Goal: Task Accomplishment & Management: Use online tool/utility

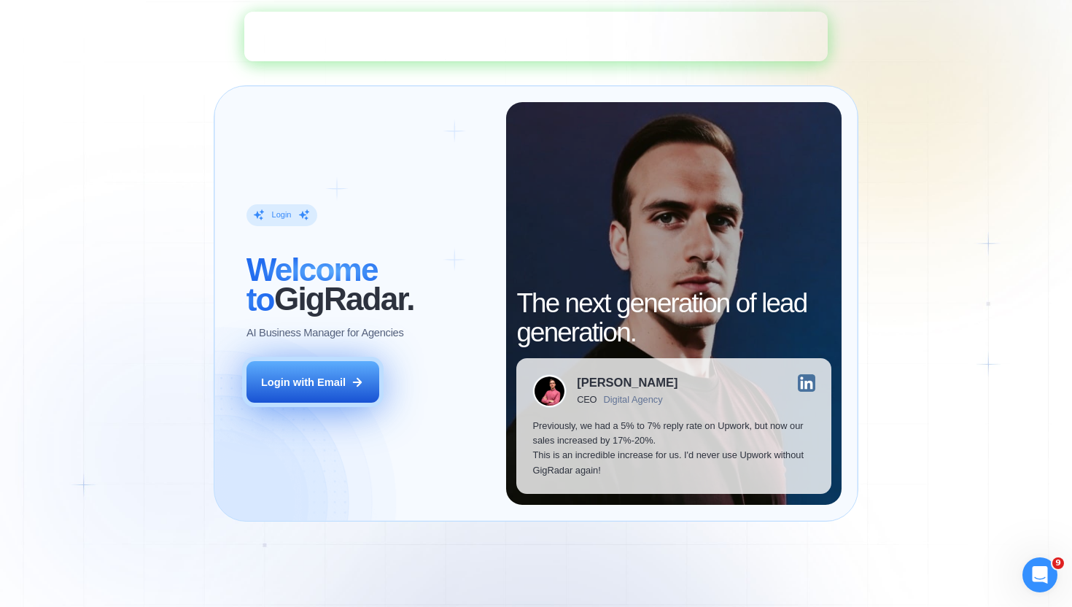
click at [335, 388] on div "Login with Email" at bounding box center [303, 382] width 85 height 15
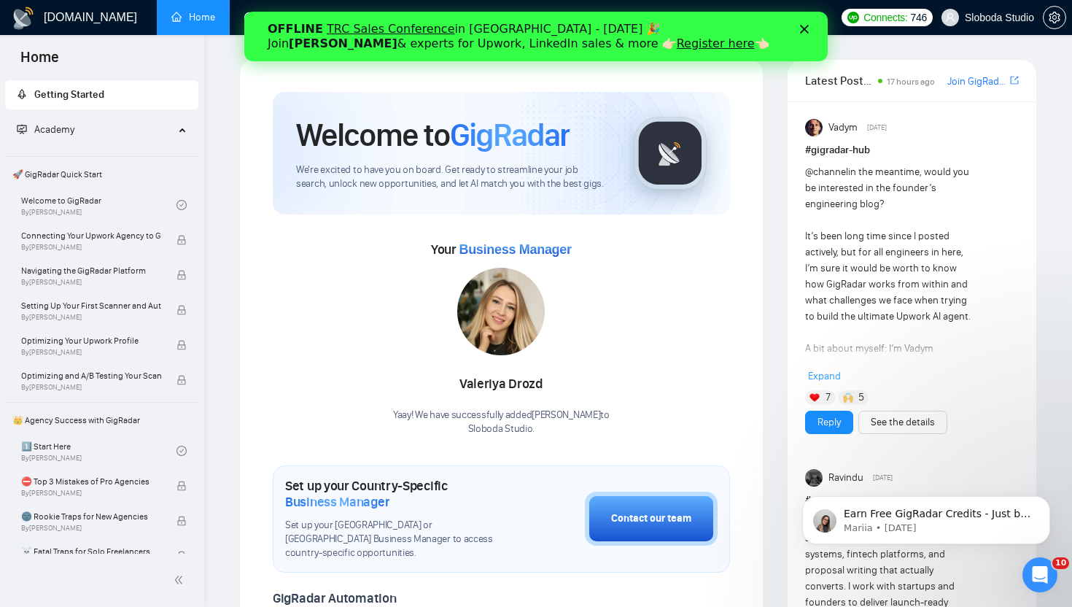
click at [802, 28] on icon "Close" at bounding box center [804, 29] width 9 height 9
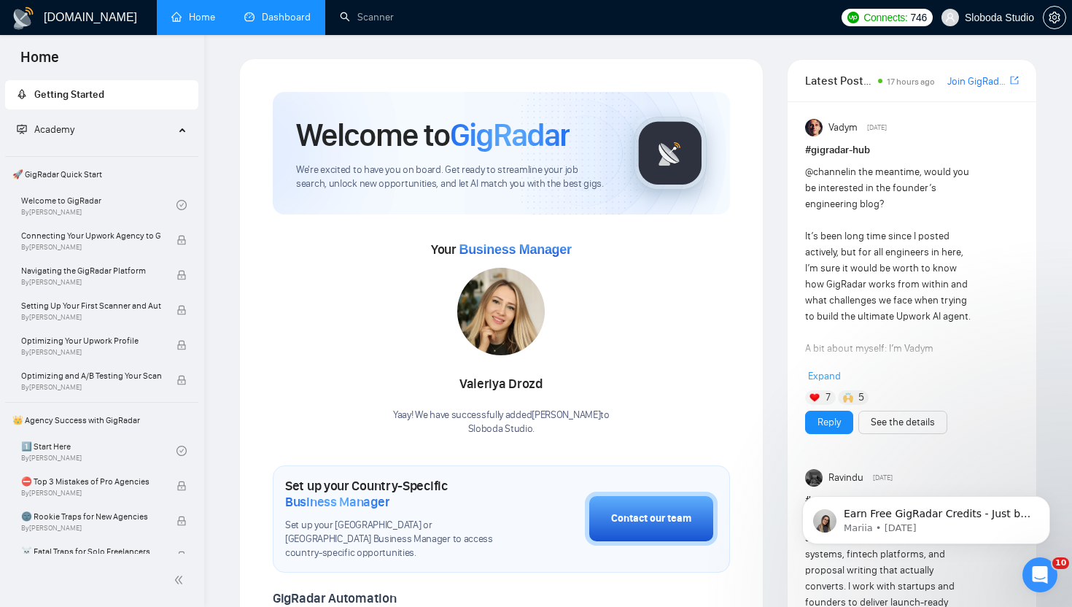
click at [279, 18] on link "Dashboard" at bounding box center [277, 17] width 66 height 12
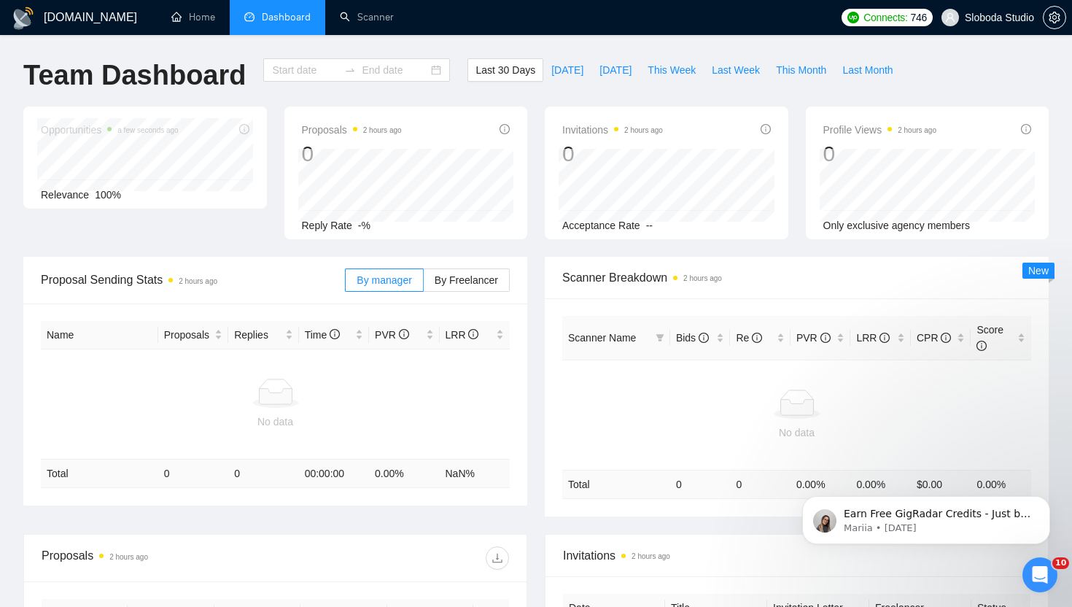
type input "2025-09-09"
type input "2025-10-09"
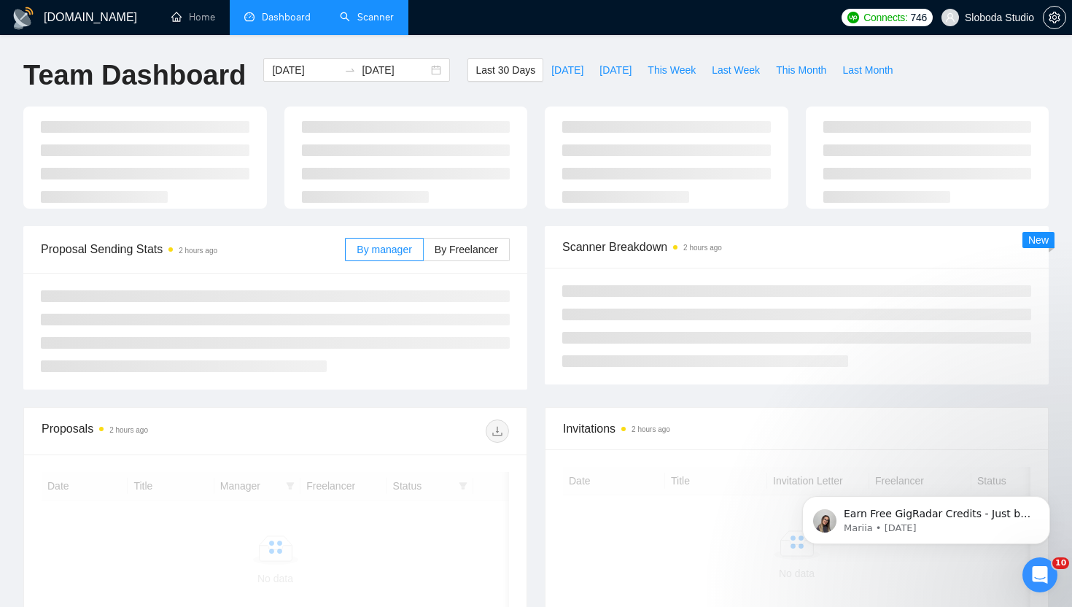
click at [376, 23] on link "Scanner" at bounding box center [367, 17] width 54 height 12
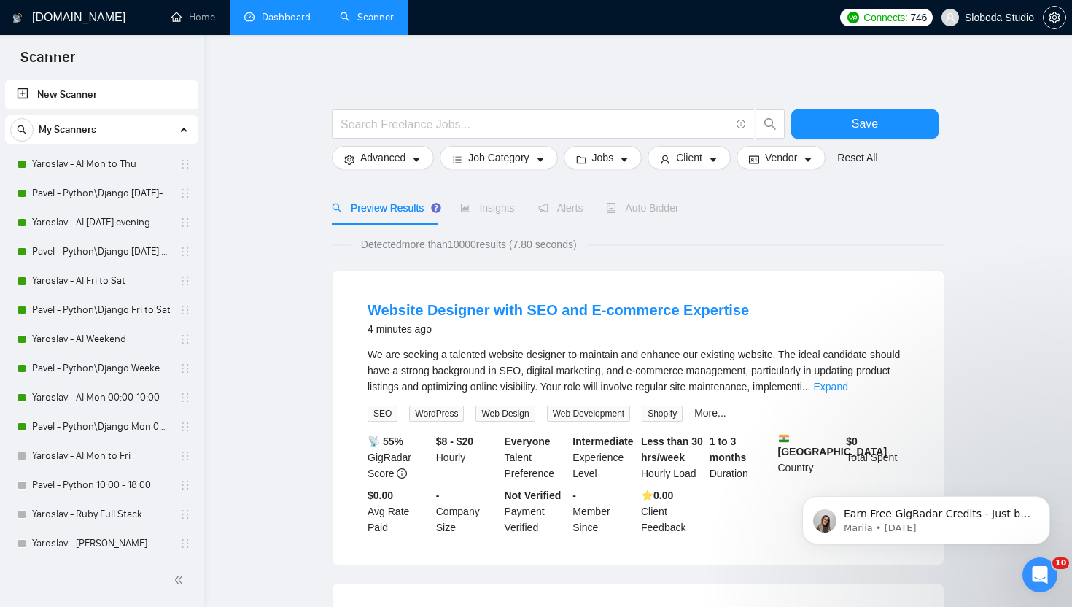
click at [59, 102] on link "New Scanner" at bounding box center [102, 94] width 170 height 29
click at [25, 90] on link "New Scanner" at bounding box center [102, 94] width 170 height 29
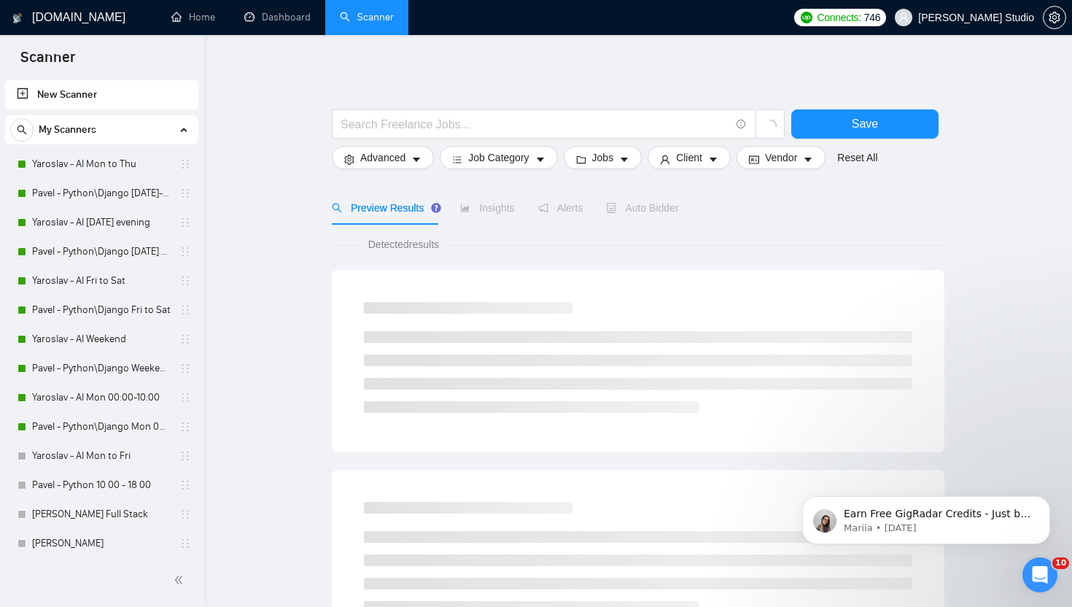
click at [33, 88] on link "New Scanner" at bounding box center [102, 94] width 170 height 29
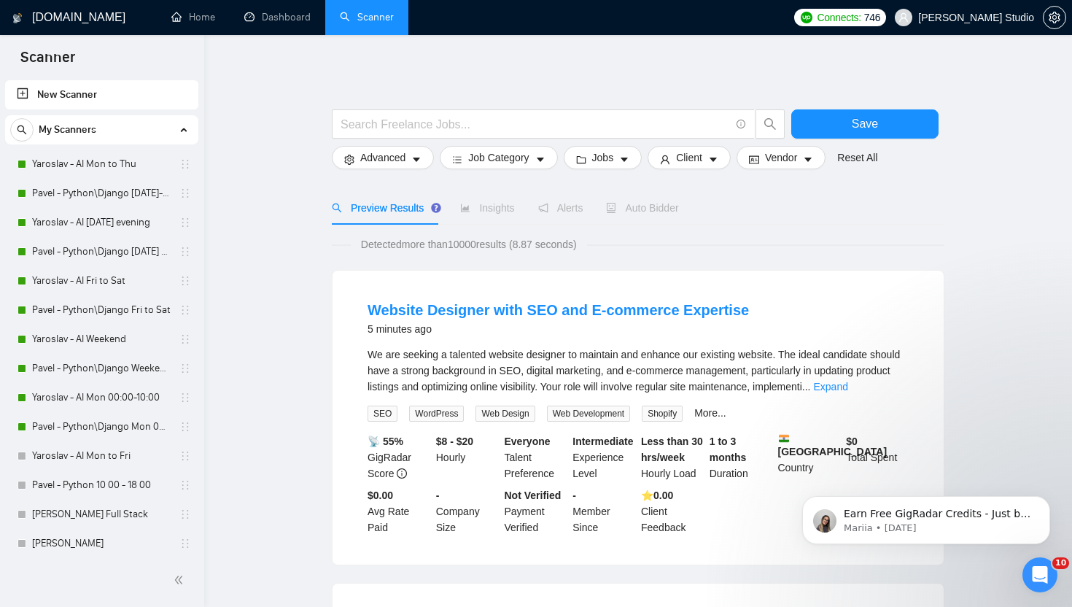
click at [24, 95] on link "New Scanner" at bounding box center [102, 94] width 170 height 29
click at [47, 91] on link "New Scanner" at bounding box center [102, 94] width 170 height 29
click at [31, 93] on link "New Scanner" at bounding box center [102, 94] width 170 height 29
click at [31, 88] on link "New Scanner" at bounding box center [102, 94] width 170 height 29
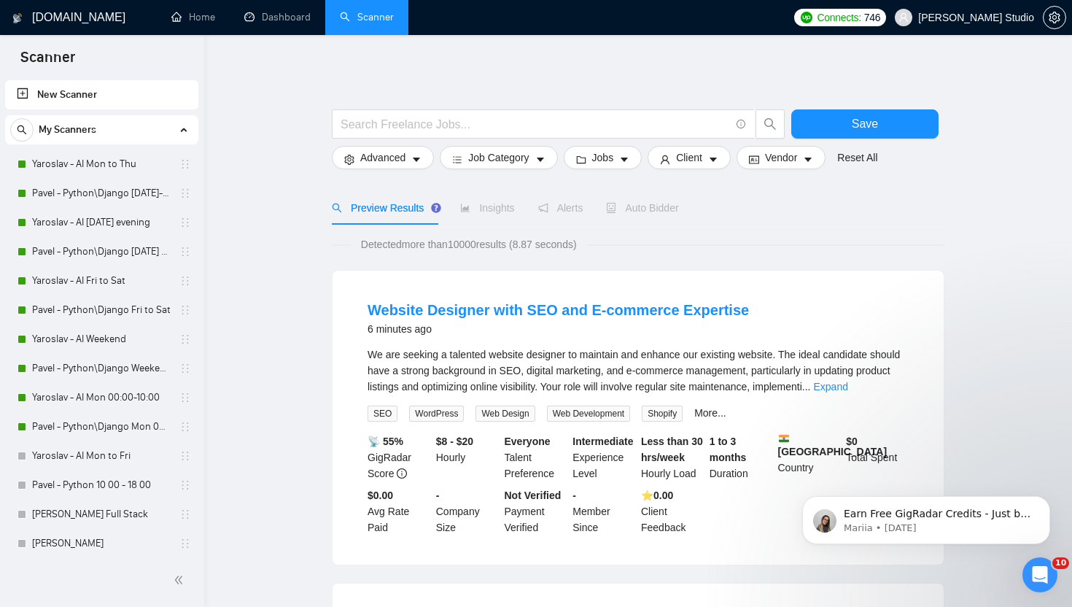
click at [31, 88] on link "New Scanner" at bounding box center [102, 94] width 170 height 29
click at [64, 96] on link "New Scanner" at bounding box center [102, 94] width 170 height 29
click at [66, 101] on link "New Scanner" at bounding box center [102, 94] width 170 height 29
click at [66, 98] on link "New Scanner" at bounding box center [102, 94] width 170 height 29
click at [66, 97] on link "New Scanner" at bounding box center [102, 94] width 170 height 29
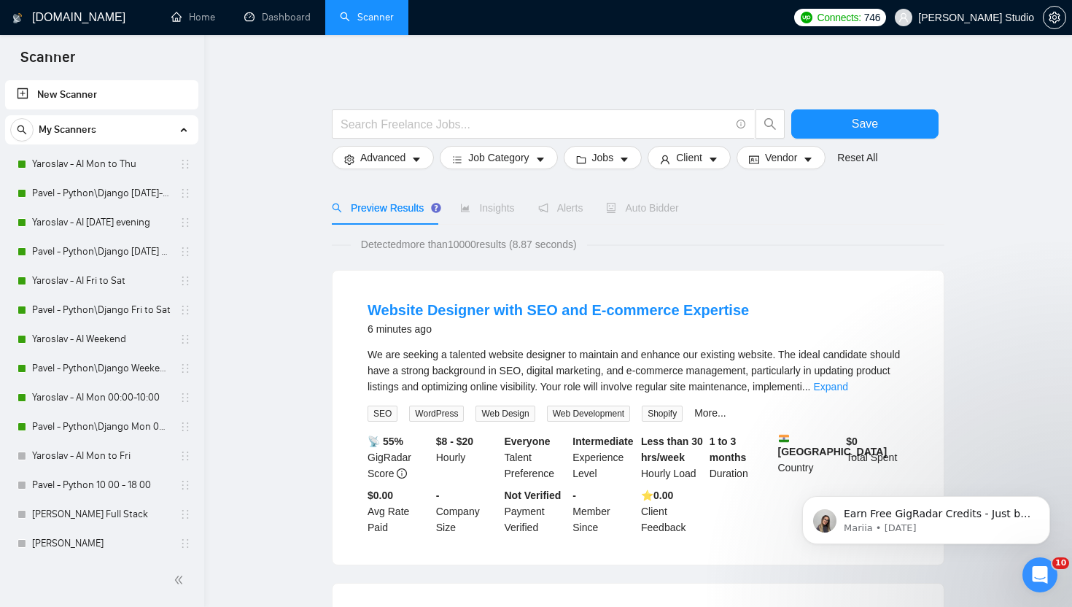
click at [66, 96] on link "New Scanner" at bounding box center [102, 94] width 170 height 29
click at [82, 92] on link "New Scanner" at bounding box center [102, 94] width 170 height 29
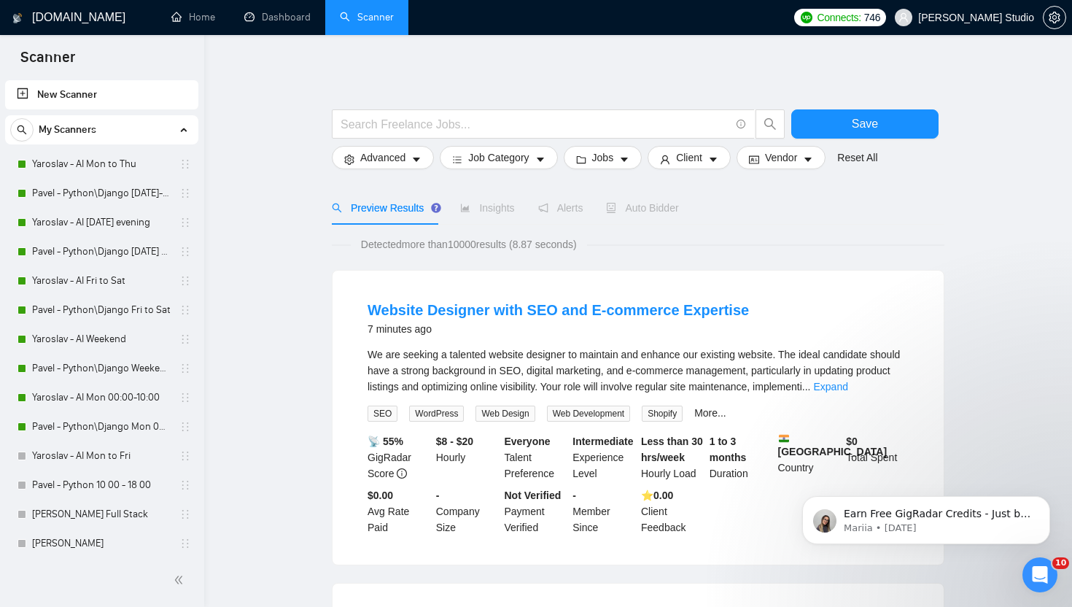
click at [82, 92] on link "New Scanner" at bounding box center [102, 94] width 170 height 29
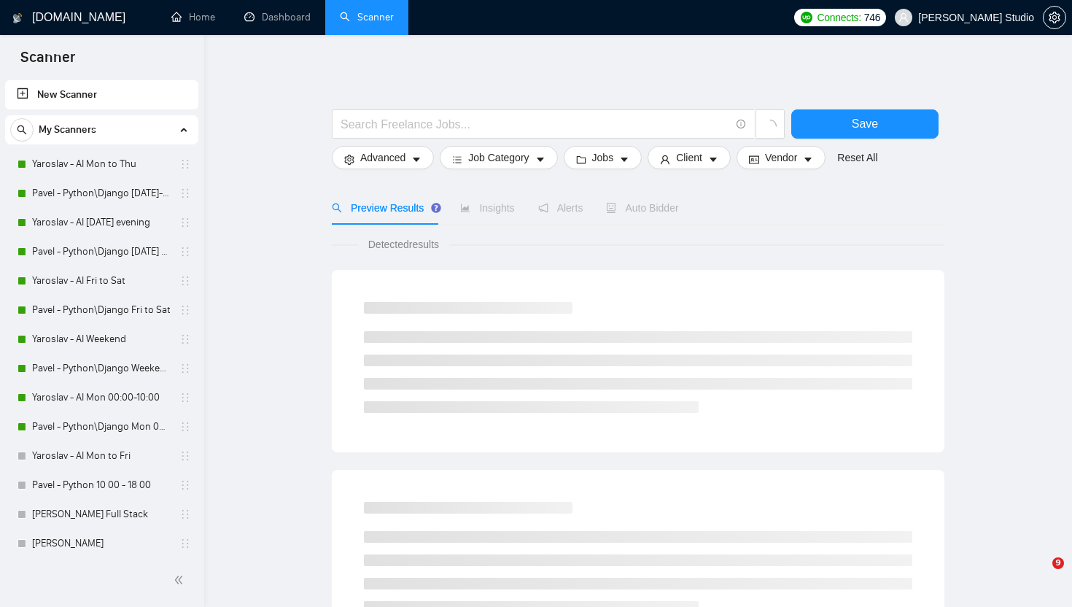
click at [63, 96] on link "New Scanner" at bounding box center [102, 94] width 170 height 29
click at [24, 92] on link "New Scanner" at bounding box center [102, 94] width 170 height 29
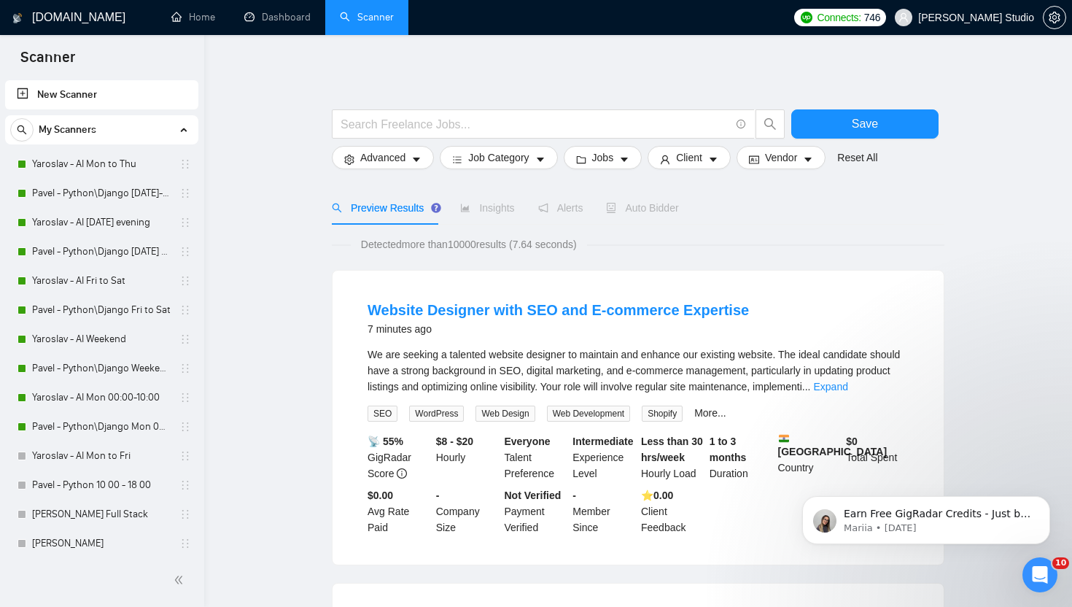
click at [26, 94] on link "New Scanner" at bounding box center [102, 94] width 170 height 29
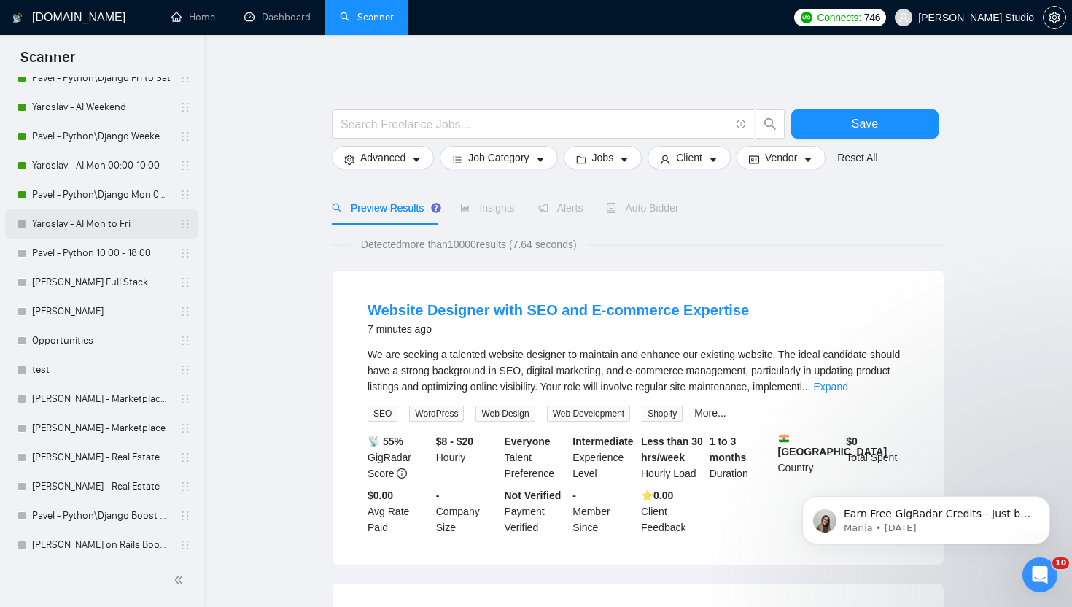
scroll to position [251, 0]
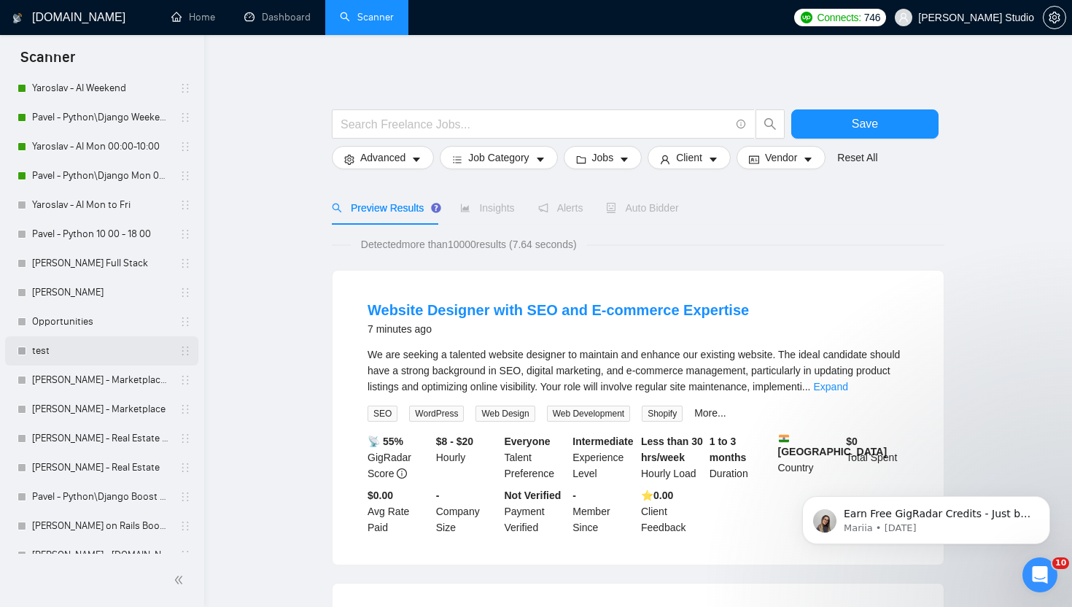
click at [74, 350] on link "test" at bounding box center [101, 350] width 139 height 29
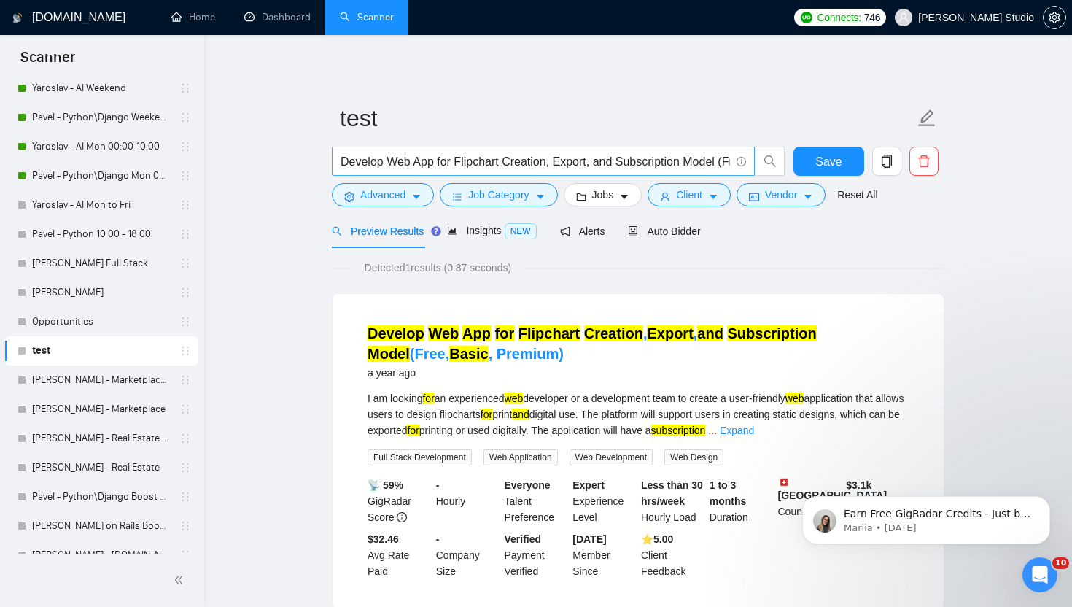
click at [420, 156] on input "Develop Web App for Flipchart Creation, Export, and Subscription Model (Free, B…" at bounding box center [536, 161] width 390 height 18
drag, startPoint x: 340, startPoint y: 161, endPoint x: 792, endPoint y: 180, distance: 452.8
click at [792, 180] on div "Develop Web App for Flipchart Creation, Export, and Subscription Model (Free, B…" at bounding box center [635, 165] width 613 height 36
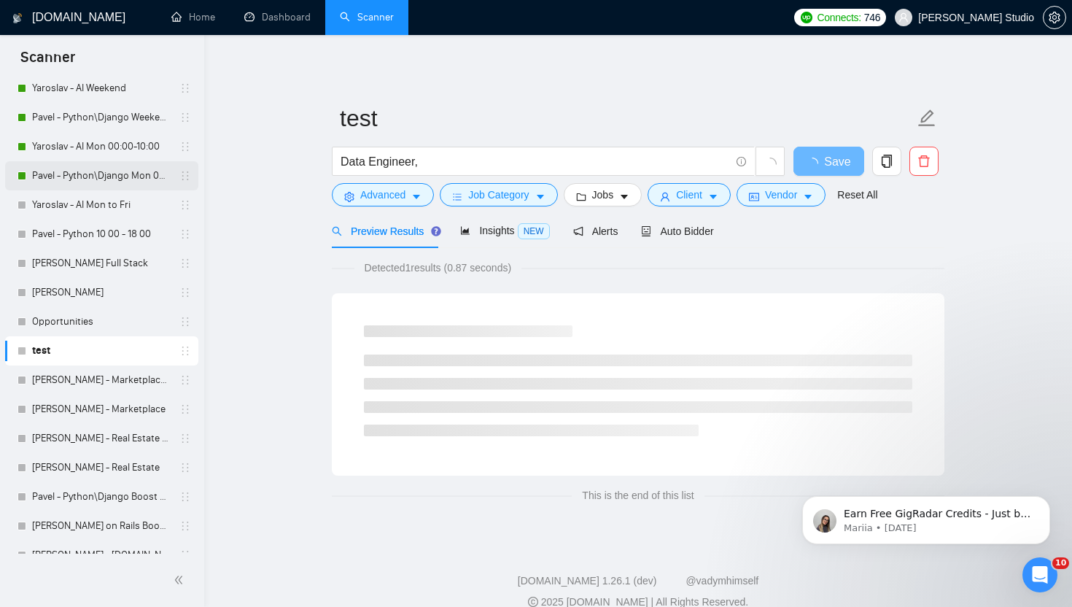
click at [90, 172] on link "Pavel - Python\Django Mon 00:00 - 10:00" at bounding box center [101, 175] width 139 height 29
click at [514, 166] on input "Data Engineer," at bounding box center [536, 161] width 390 height 18
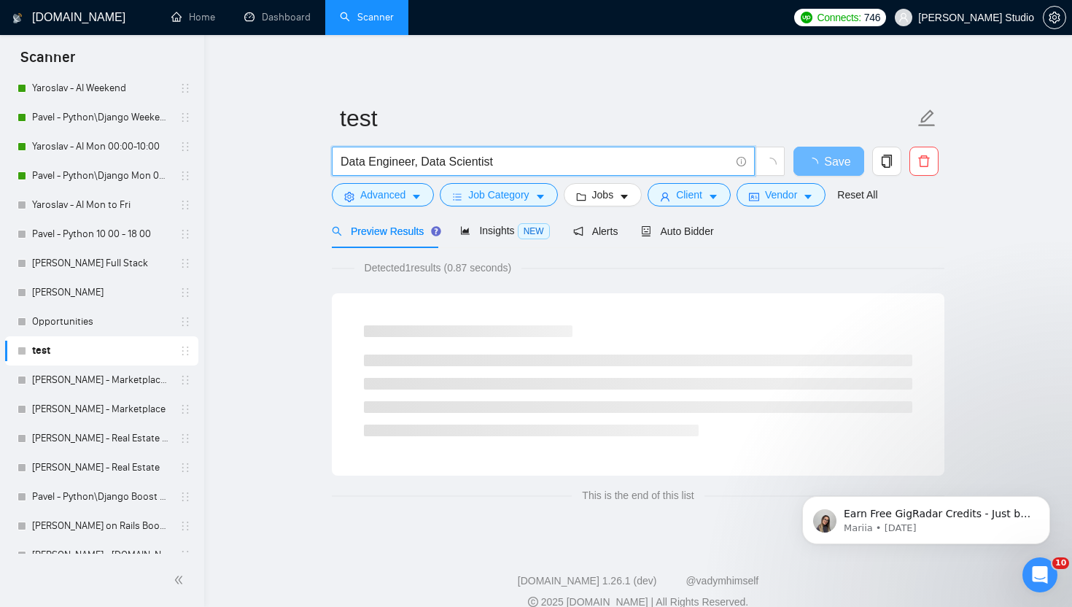
type input "Data Engineer, Data Scientist"
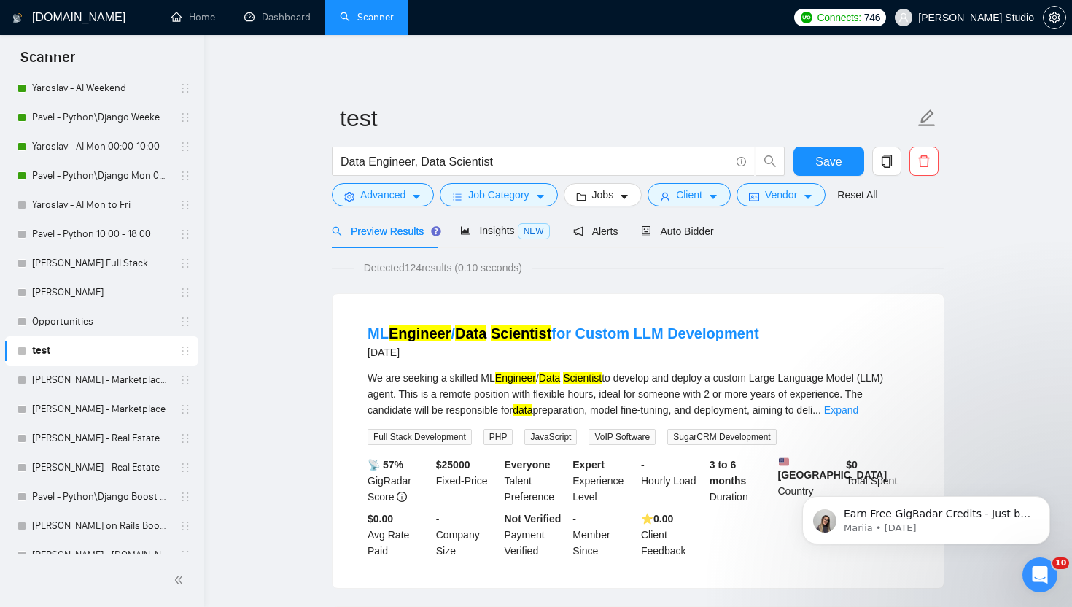
click at [843, 161] on button "Save" at bounding box center [829, 161] width 71 height 29
click at [99, 179] on link "Pavel - Python\Django Mon 00:00 - 10:00" at bounding box center [101, 175] width 139 height 29
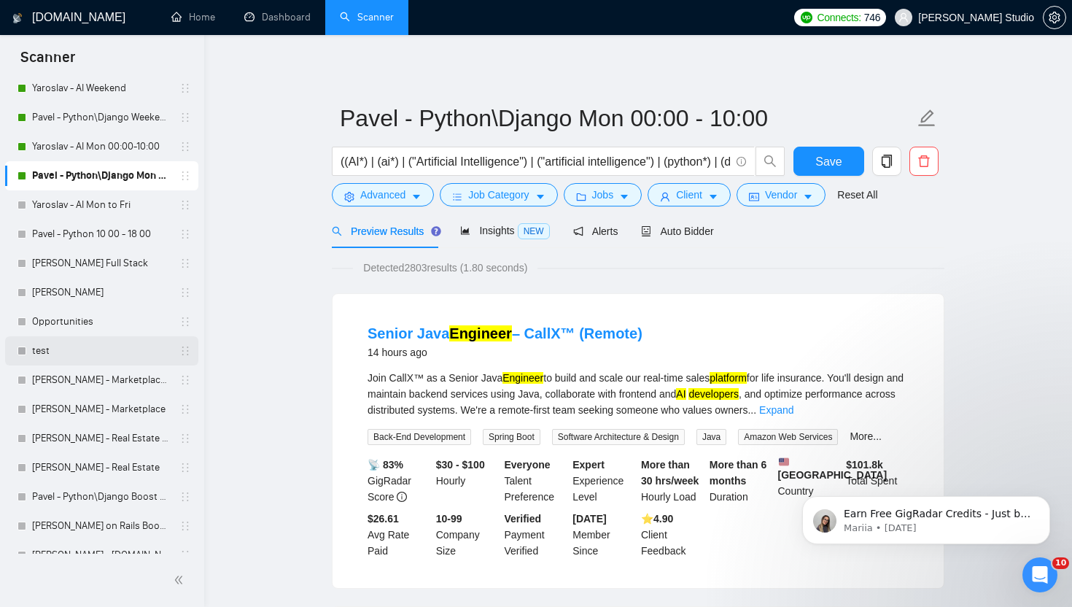
click at [53, 349] on link "test" at bounding box center [101, 350] width 139 height 29
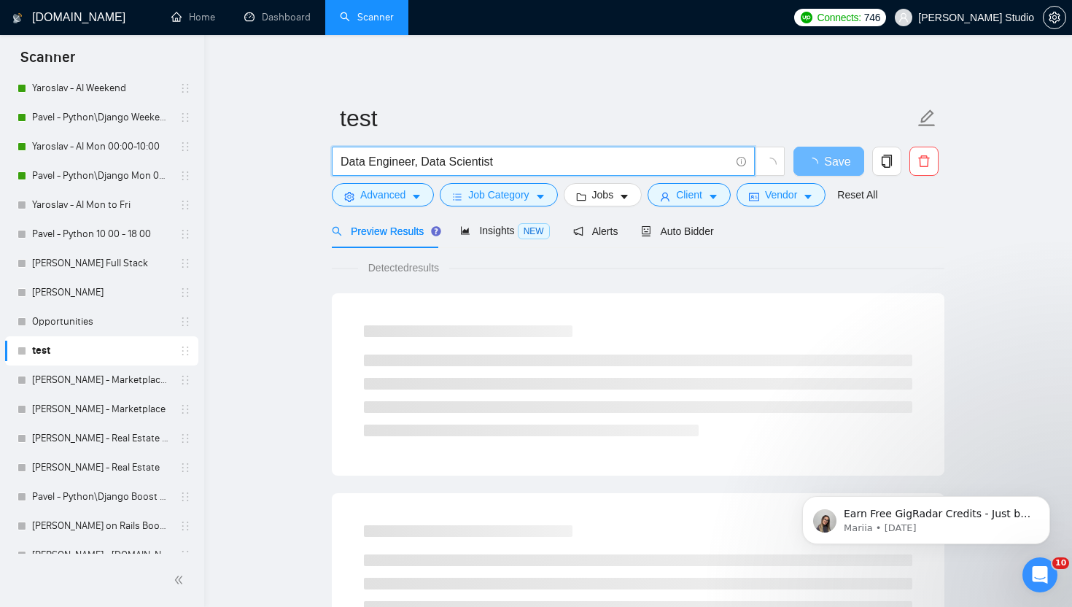
click at [419, 168] on input "Data Engineer, Data Scientist" at bounding box center [536, 161] width 390 height 18
type input "Data Engineer Data Scientist"
click at [93, 178] on link "Pavel - Python\Django Mon 00:00 - 10:00" at bounding box center [101, 175] width 139 height 29
click at [104, 171] on link "Pavel - Python\Django Mon 00:00 - 10:00" at bounding box center [101, 175] width 139 height 29
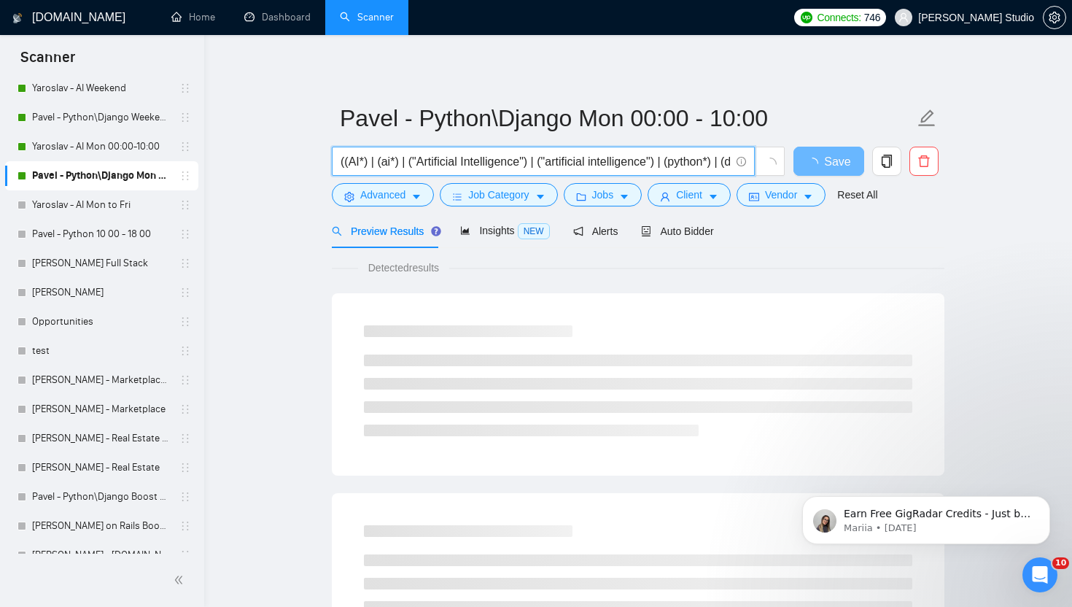
click at [408, 161] on input "((AI*) | (ai*) | ("Artificial Intelligence") | ("artificial intelligence") | (p…" at bounding box center [536, 161] width 390 height 18
click at [422, 161] on input "((AI*) | (ai*) | ("Artificial Intelligence") | ("artificial intelligence") | (p…" at bounding box center [536, 161] width 390 height 18
drag, startPoint x: 420, startPoint y: 161, endPoint x: 410, endPoint y: 161, distance: 9.5
click at [410, 161] on input "((AI*) | (ai*) | ("Artificial Intelligence") | ("artificial intelligence") | (p…" at bounding box center [536, 161] width 390 height 18
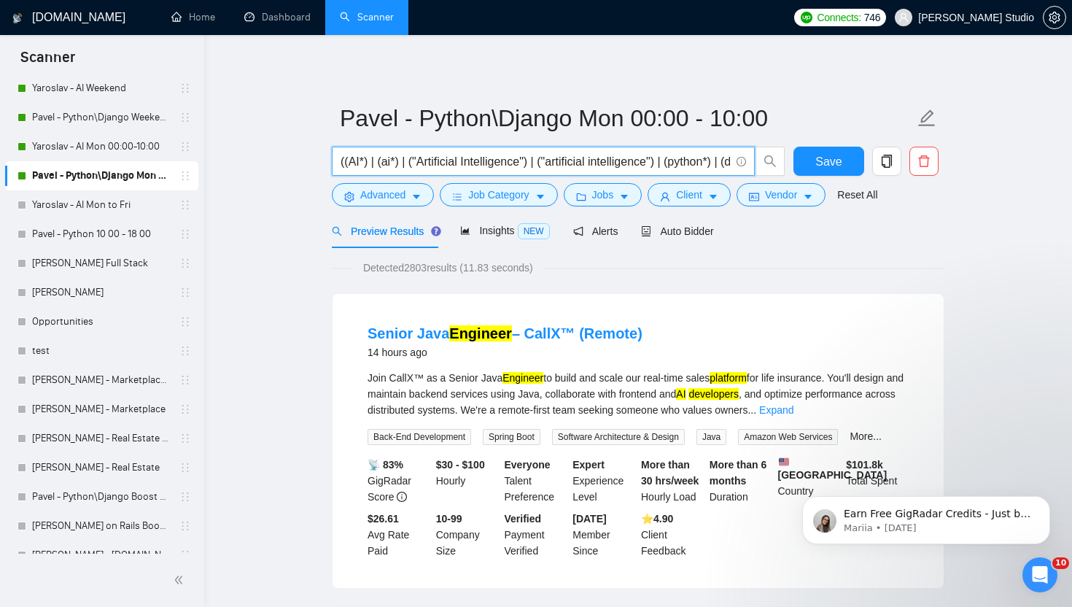
drag, startPoint x: 400, startPoint y: 161, endPoint x: 390, endPoint y: 163, distance: 9.9
click at [390, 163] on input "((AI*) | (ai*) | ("Artificial Intelligence") | ("artificial intelligence") | (p…" at bounding box center [536, 161] width 390 height 18
click at [387, 163] on input "((AI*) | (ai*) | ("Artificial Intelligence") | ("artificial intelligence") | (p…" at bounding box center [536, 161] width 390 height 18
drag, startPoint x: 407, startPoint y: 166, endPoint x: 299, endPoint y: 166, distance: 108.0
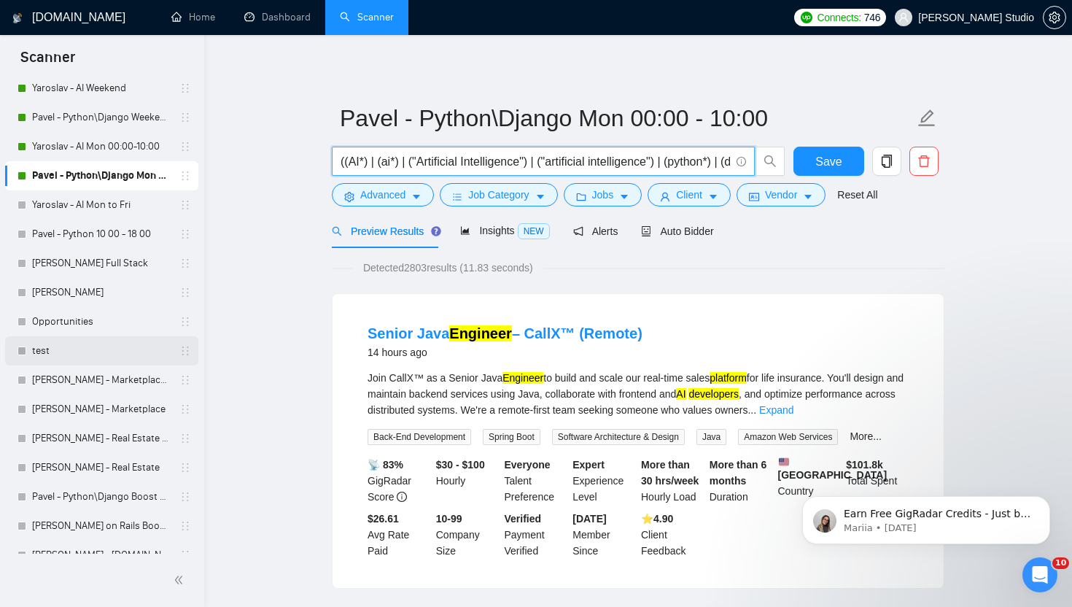
click at [74, 350] on link "test" at bounding box center [101, 350] width 139 height 29
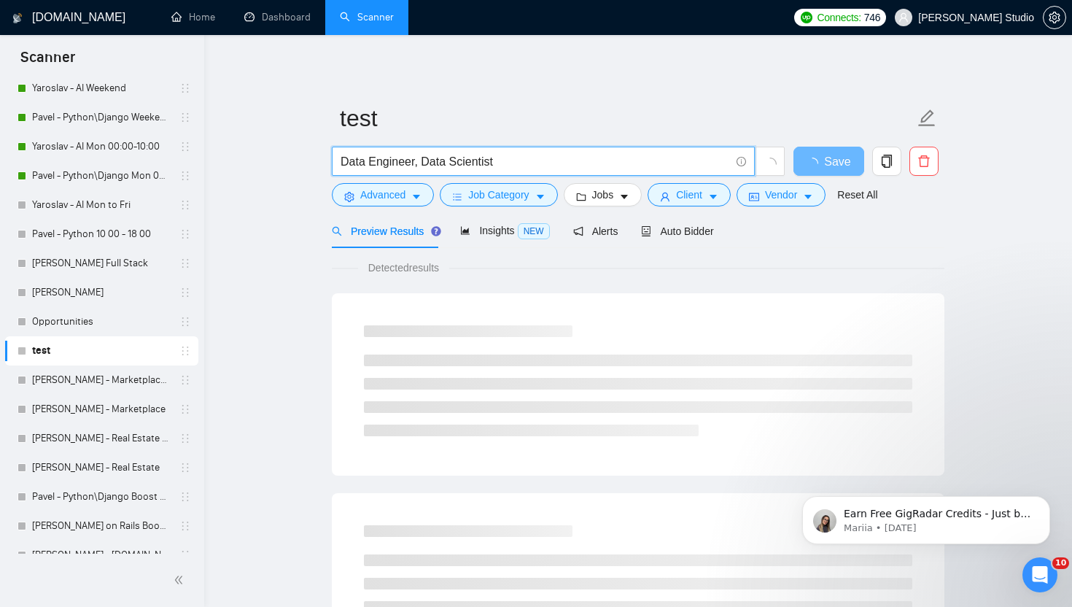
click at [344, 162] on input "Data Engineer, Data Scientist" at bounding box center [536, 161] width 390 height 18
paste input "((AI*) | (ai*) |"
drag, startPoint x: 412, startPoint y: 163, endPoint x: 485, endPoint y: 163, distance: 73.0
click at [485, 163] on input "((AI*) | (ai*) | Data Engineer, Data Scientist" at bounding box center [536, 161] width 390 height 18
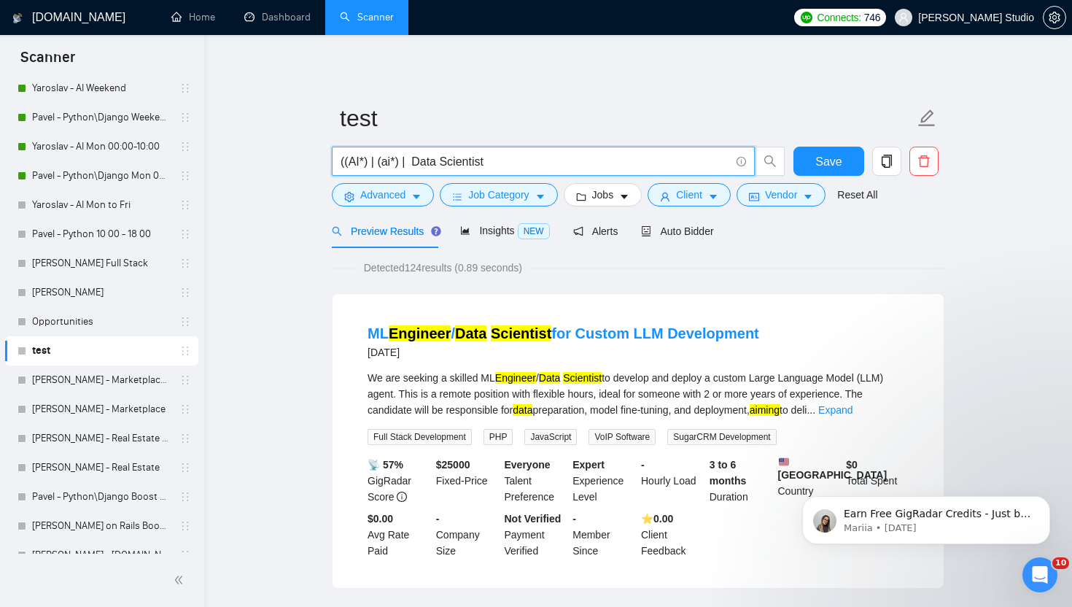
click at [355, 163] on input "((AI*) | (ai*) | Data Scientist" at bounding box center [536, 161] width 390 height 18
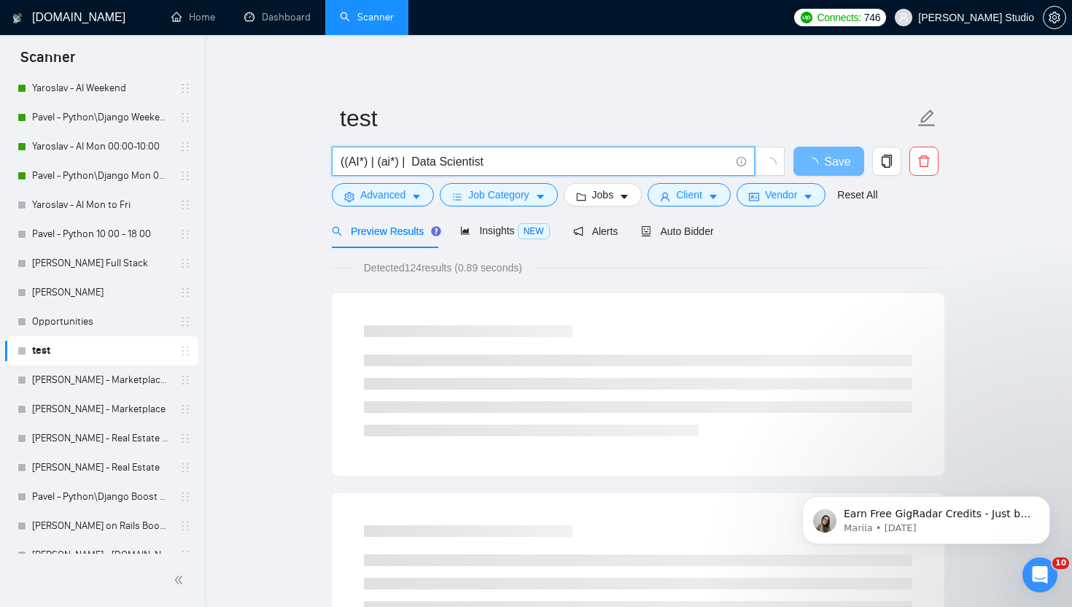
paste input "Data Engineer,"
drag, startPoint x: 479, startPoint y: 163, endPoint x: 560, endPoint y: 161, distance: 81.0
click at [560, 161] on input "((Data Engineer,*) | (ai*) | Data Scientist" at bounding box center [536, 161] width 390 height 18
click at [457, 166] on input "((Data Engineer,*) | (ai*) |" at bounding box center [536, 161] width 390 height 18
paste input "Data Scientist"
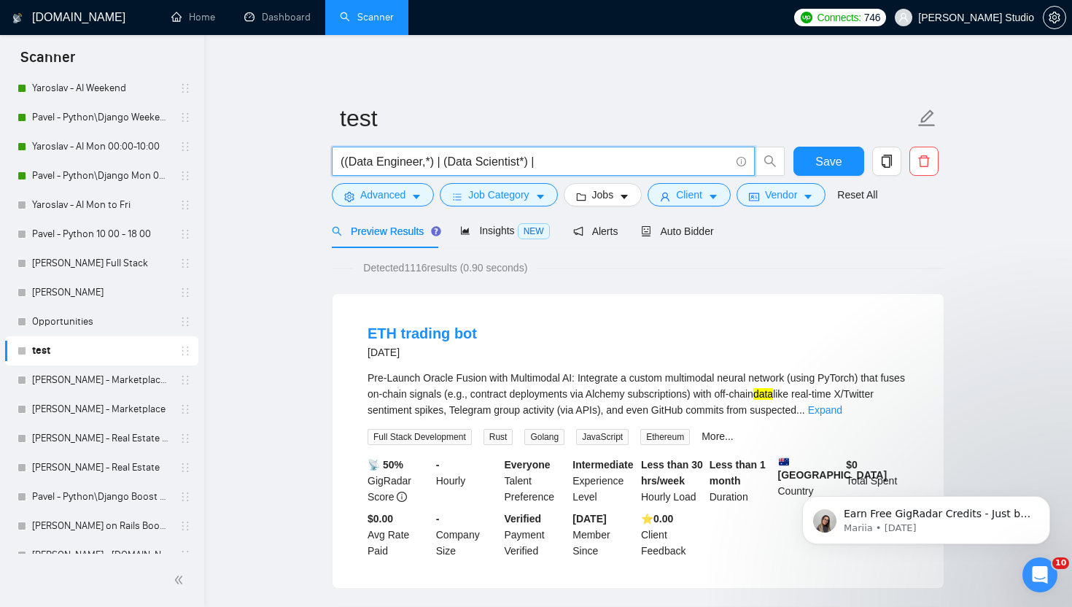
click at [429, 163] on input "((Data Engineer,*) | (Data Scientist*) |" at bounding box center [536, 161] width 390 height 18
click at [518, 162] on input "((Data Engineer) | (Data Scientist*) |" at bounding box center [536, 161] width 390 height 18
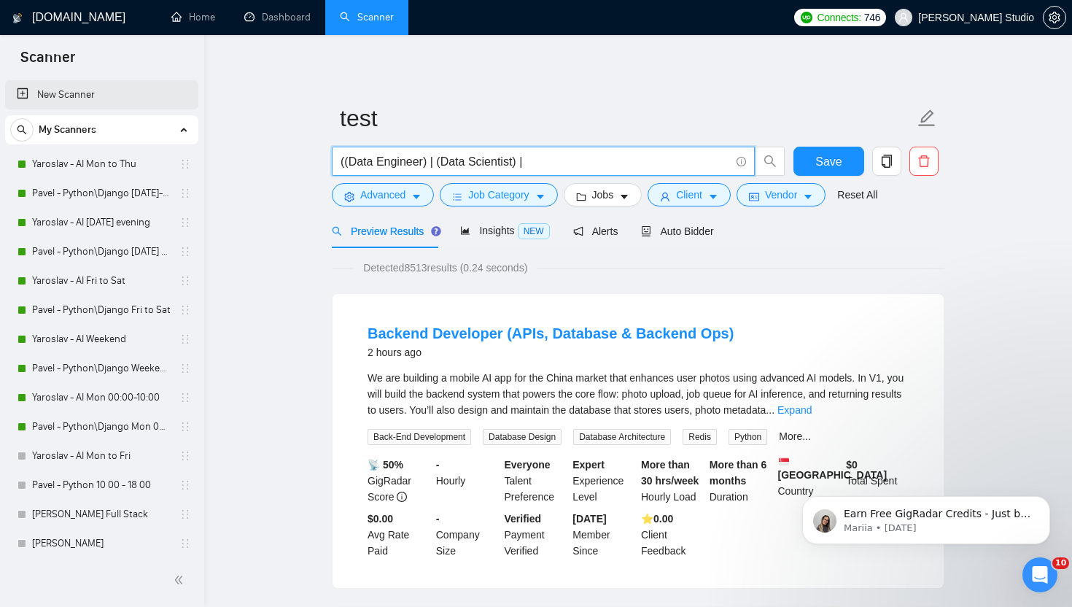
type input "((Data Engineer) | (Data Scientist) |"
click at [77, 97] on link "New Scanner" at bounding box center [102, 94] width 170 height 29
